Goal: Navigation & Orientation: Find specific page/section

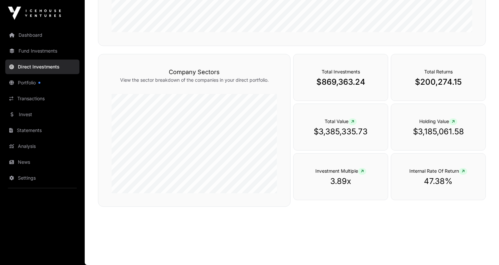
scroll to position [203, 0]
click at [33, 37] on link "Dashboard" at bounding box center [42, 35] width 74 height 15
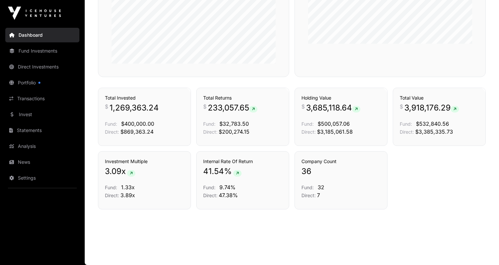
scroll to position [340, 0]
click at [36, 85] on link "Portfolio" at bounding box center [42, 82] width 74 height 15
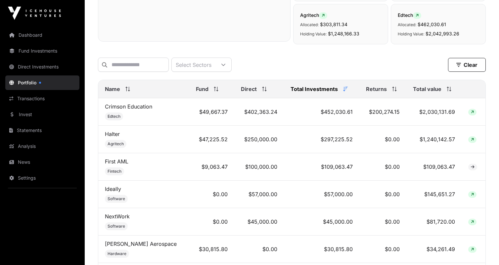
scroll to position [228, 0]
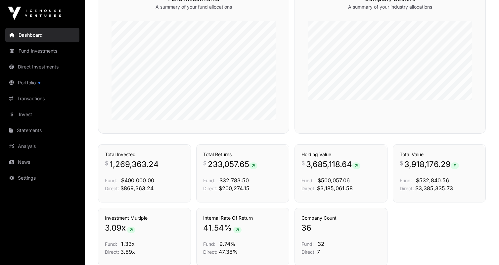
scroll to position [200, 0]
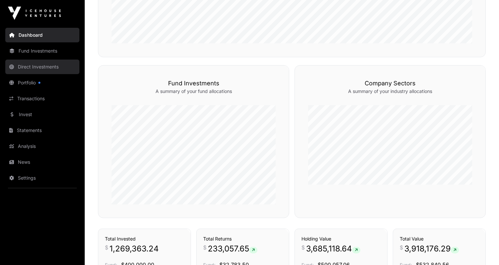
click at [34, 63] on link "Direct Investments" at bounding box center [42, 67] width 74 height 15
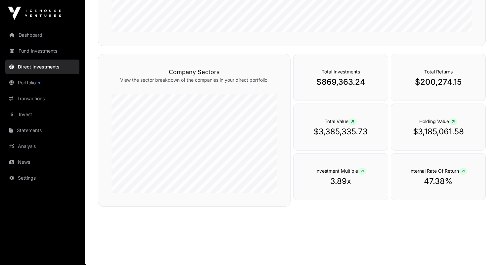
scroll to position [203, 0]
click at [332, 195] on div "Investment Multiple 3.89x" at bounding box center [340, 176] width 95 height 47
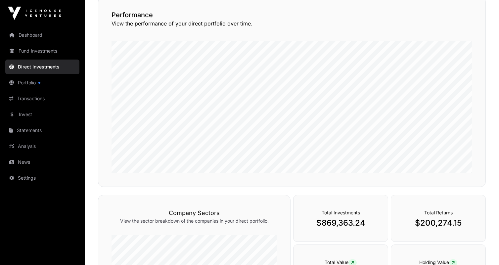
scroll to position [29, 0]
